Goal: Find specific page/section: Find specific page/section

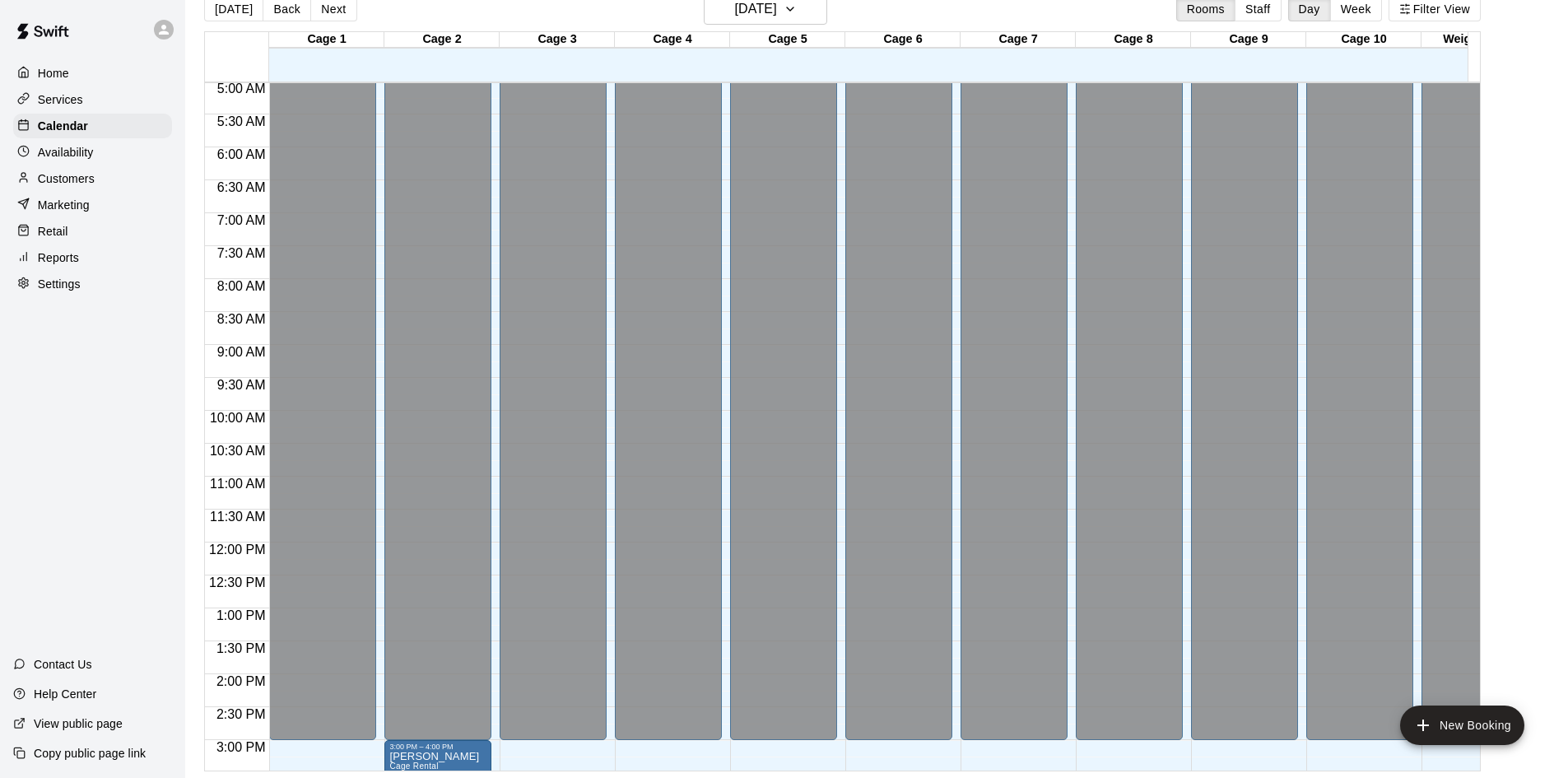
scroll to position [166, 0]
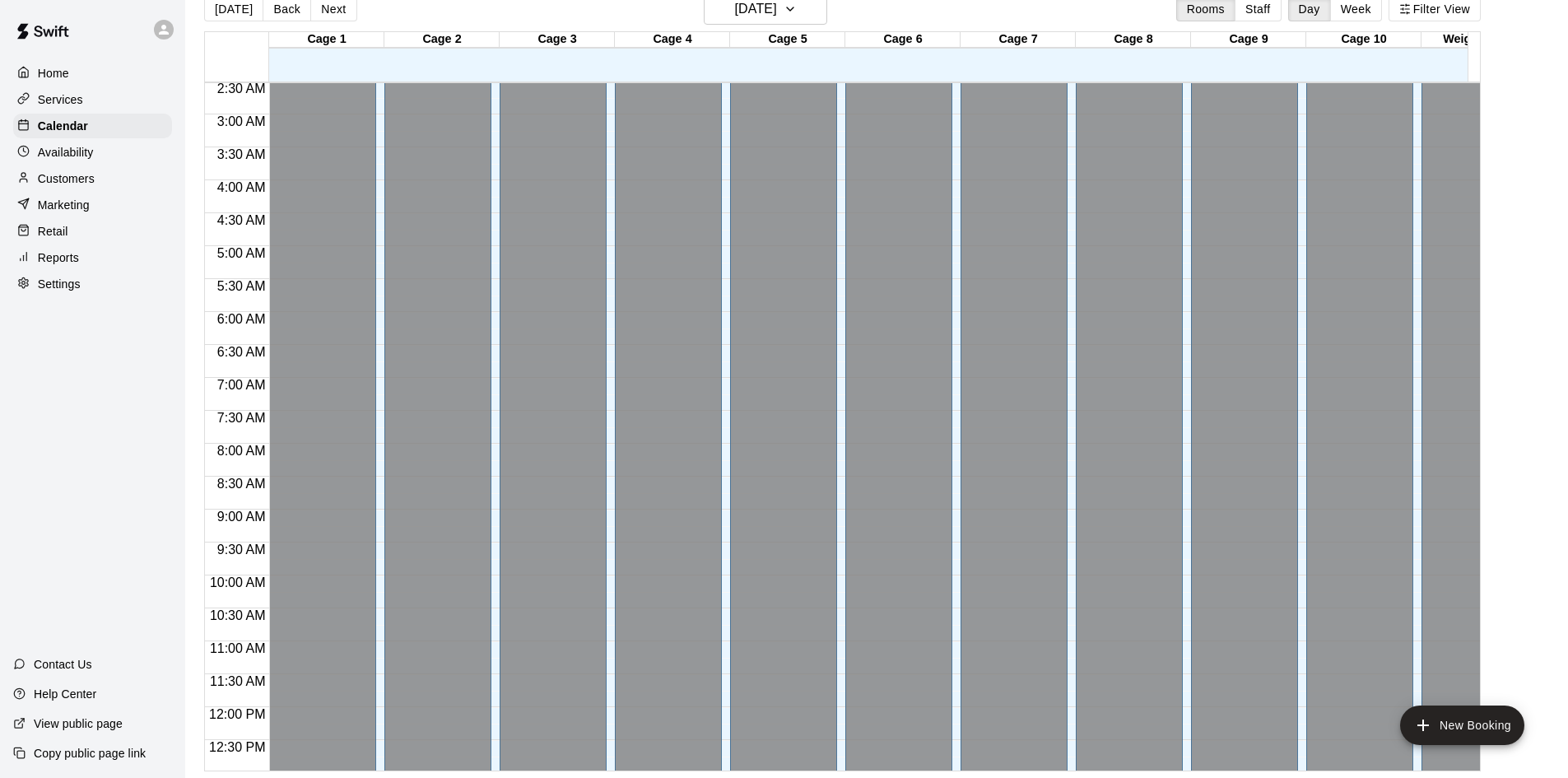
click at [79, 64] on div "Home" at bounding box center [93, 74] width 159 height 25
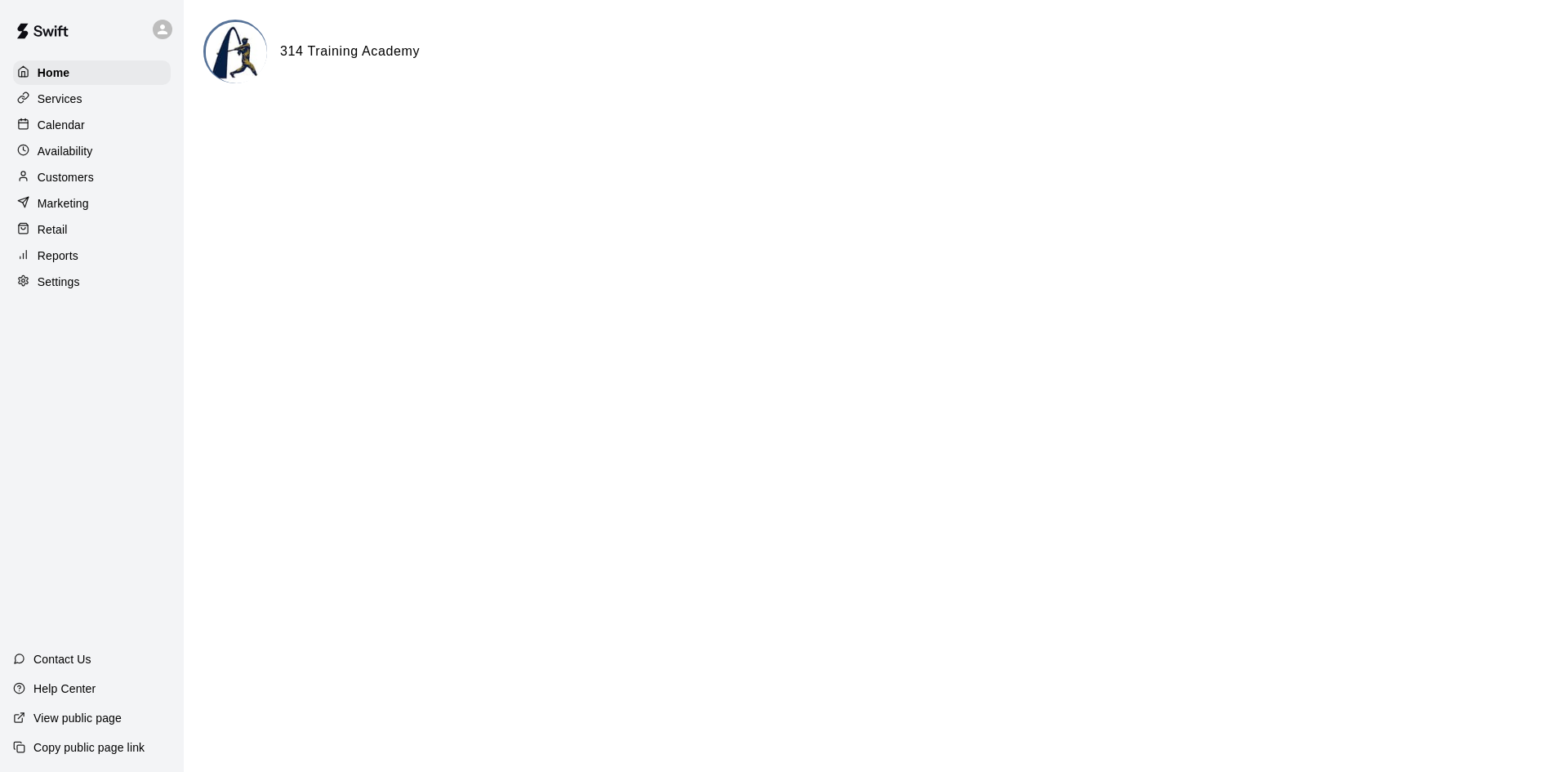
click at [80, 133] on p "Calendar" at bounding box center [61, 125] width 48 height 16
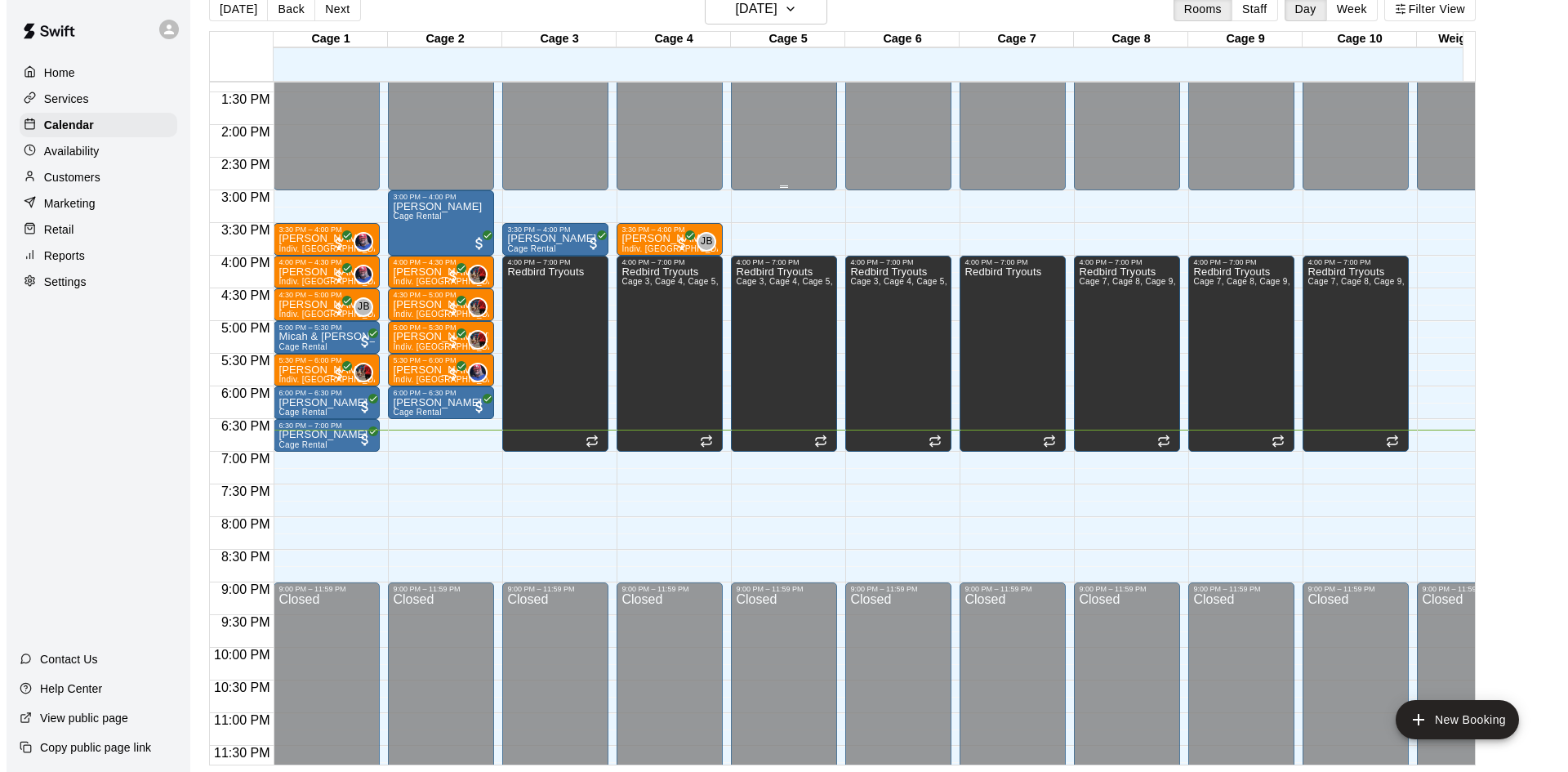
scroll to position [900, 0]
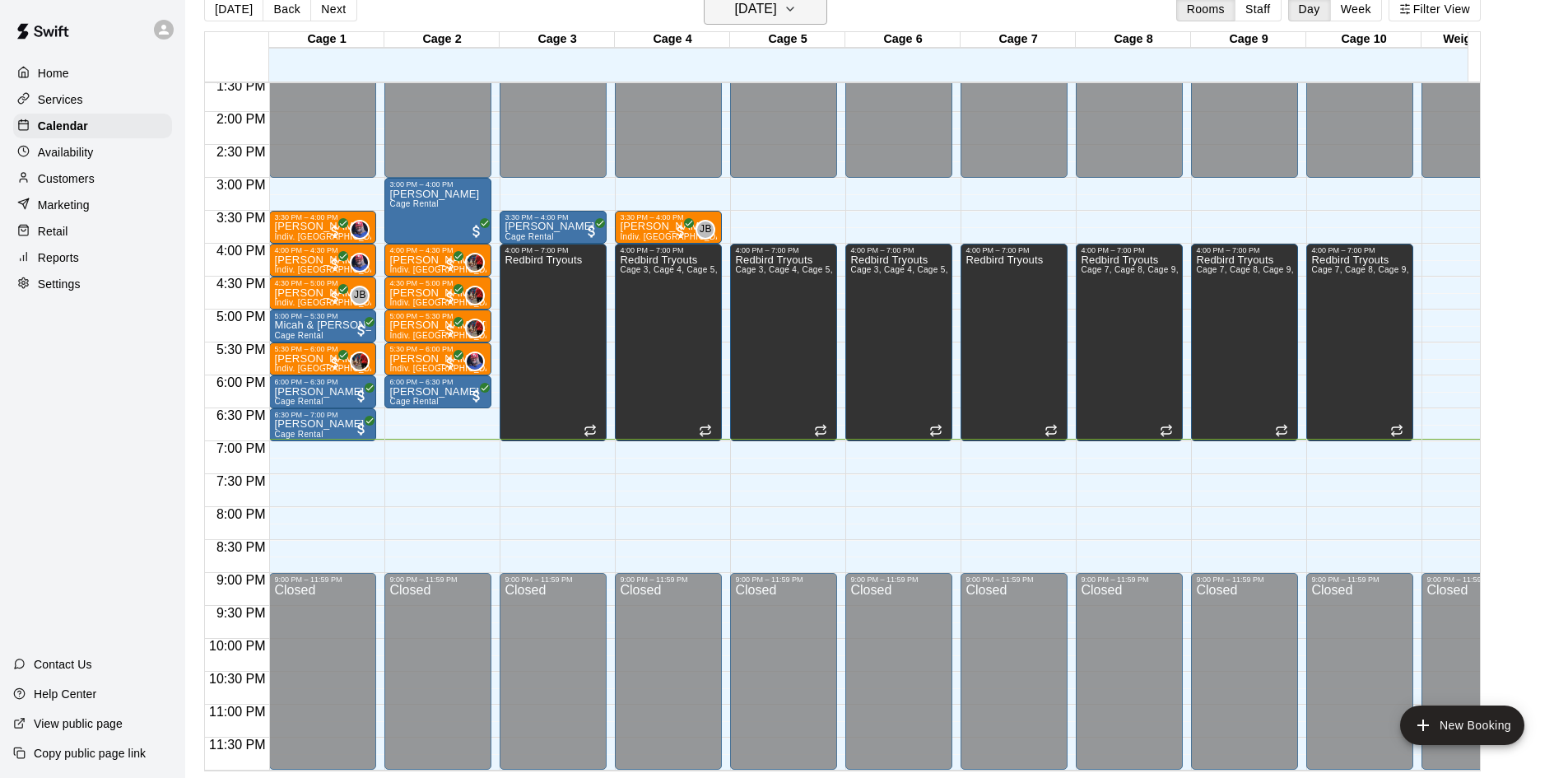
click at [796, 10] on icon "button" at bounding box center [790, 9] width 13 height 20
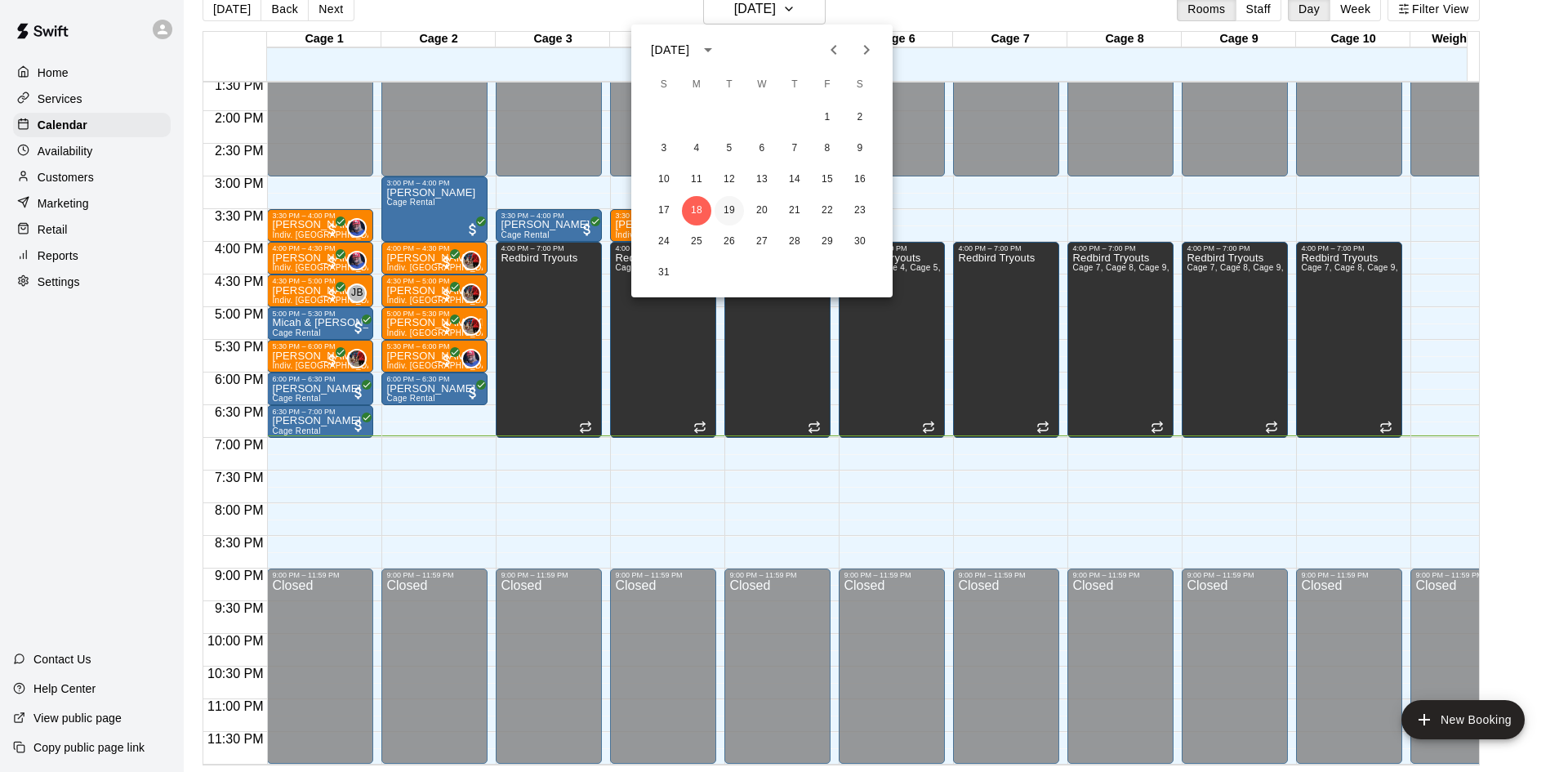
click at [725, 202] on button "19" at bounding box center [729, 211] width 30 height 30
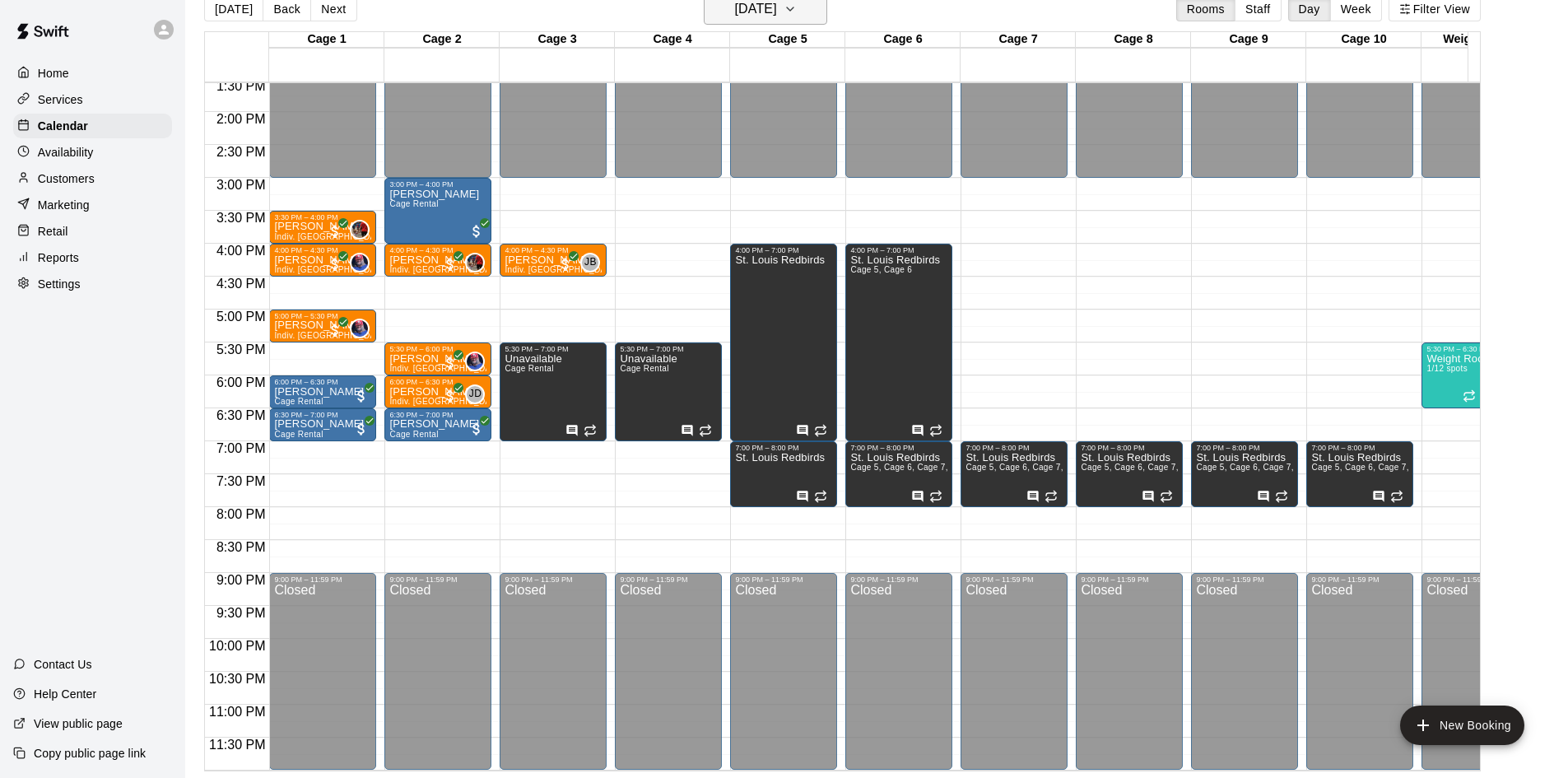
click at [733, 22] on button "[DATE]" at bounding box center [765, 9] width 123 height 31
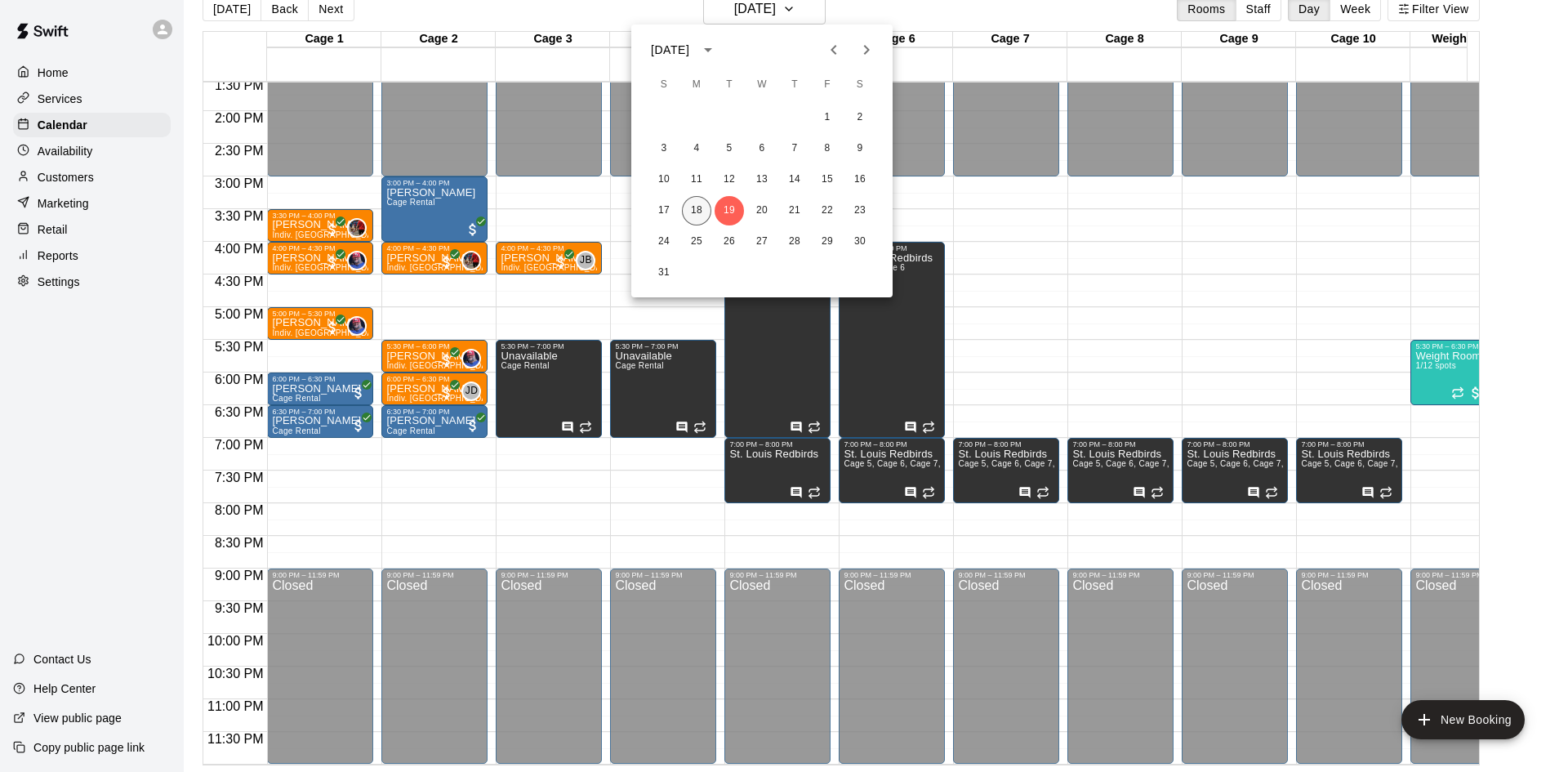
click at [702, 211] on button "18" at bounding box center [697, 211] width 30 height 30
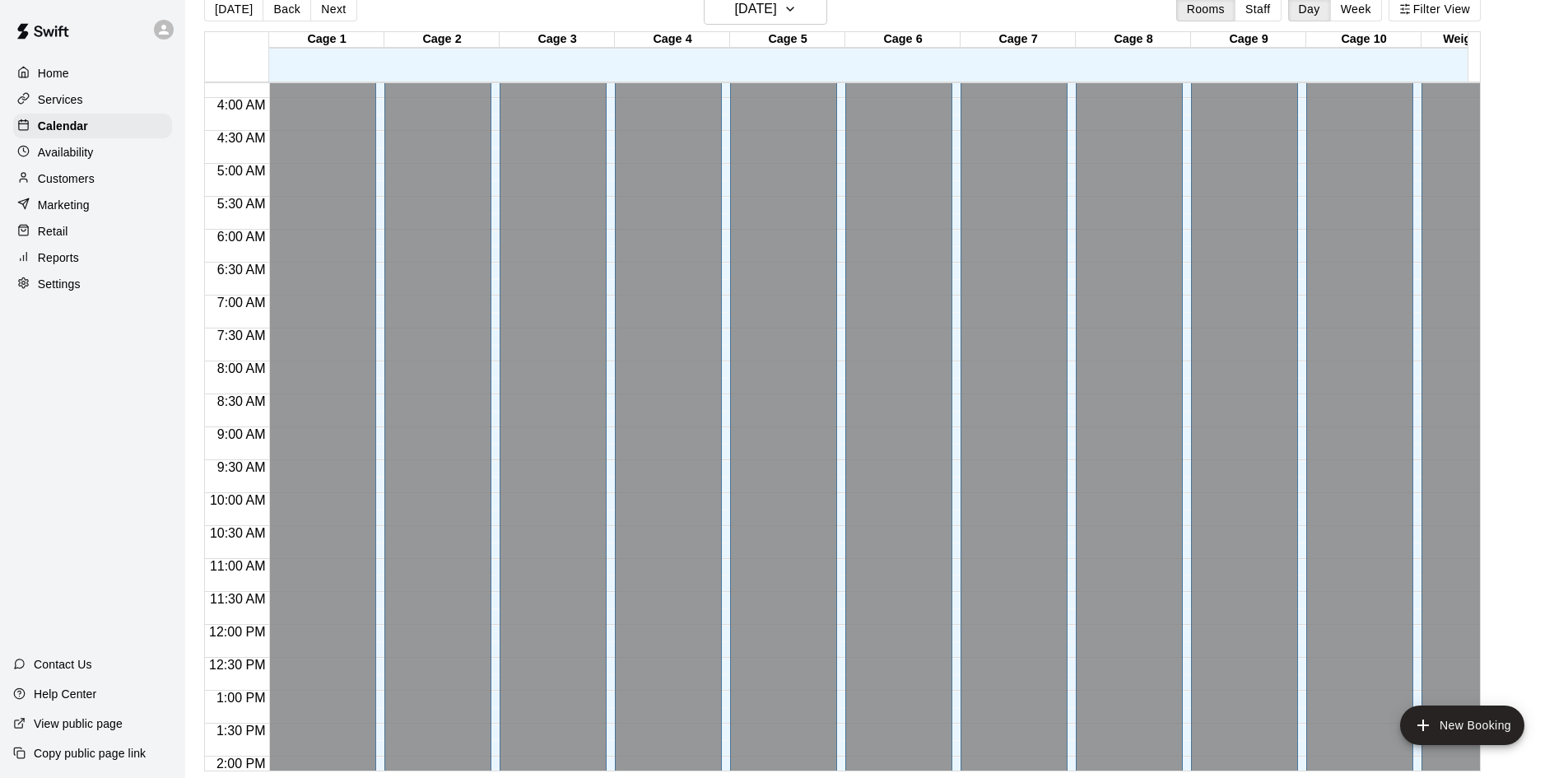
scroll to position [103, 0]
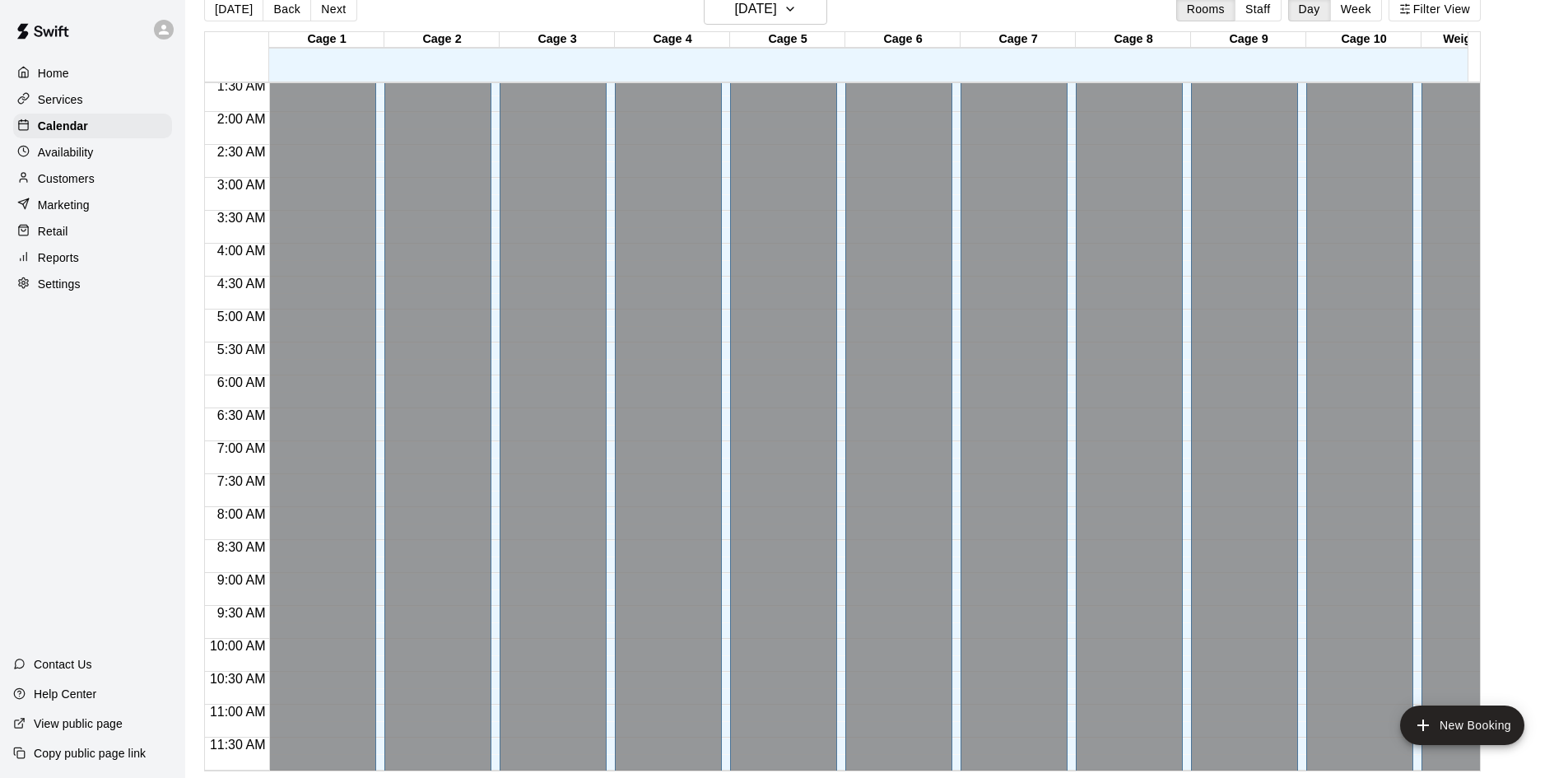
drag, startPoint x: 1479, startPoint y: 545, endPoint x: 1546, endPoint y: 141, distance: 409.5
click at [1546, 141] on main "[DATE] Back [DATE][DATE] Rooms Staff Day Week Filter View Cage 1 18 Mon Cage 2 …" at bounding box center [877, 382] width 1370 height 778
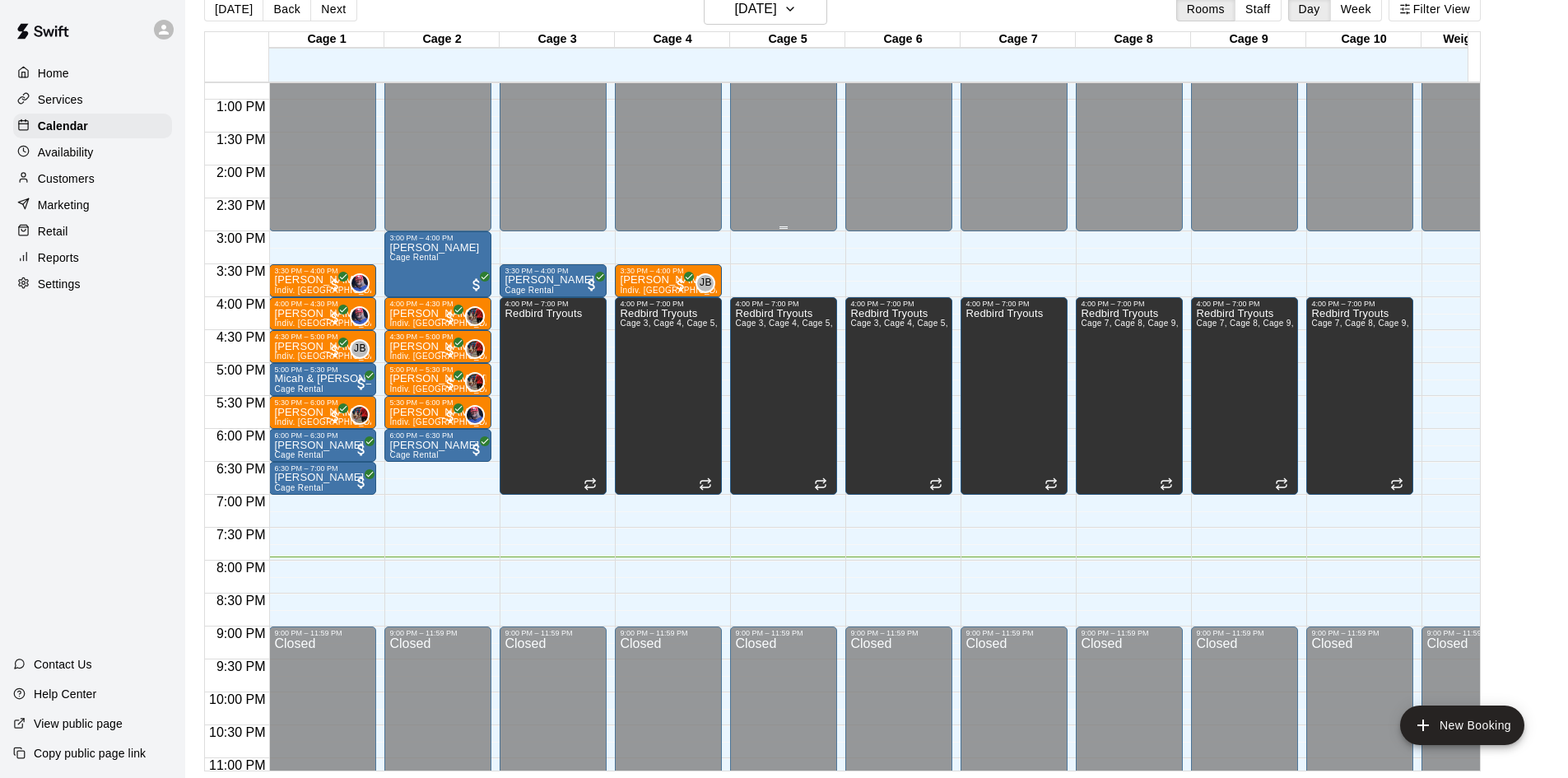
scroll to position [907, 0]
